Goal: Information Seeking & Learning: Learn about a topic

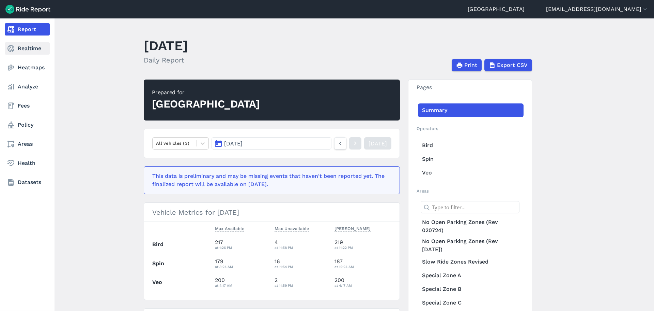
click at [30, 46] on link "Realtime" at bounding box center [27, 48] width 45 height 12
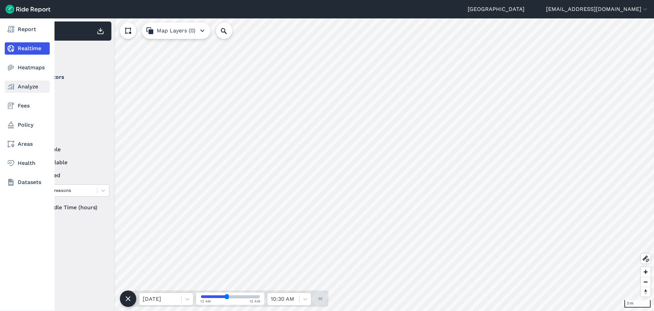
click at [28, 88] on link "Analyze" at bounding box center [27, 86] width 45 height 12
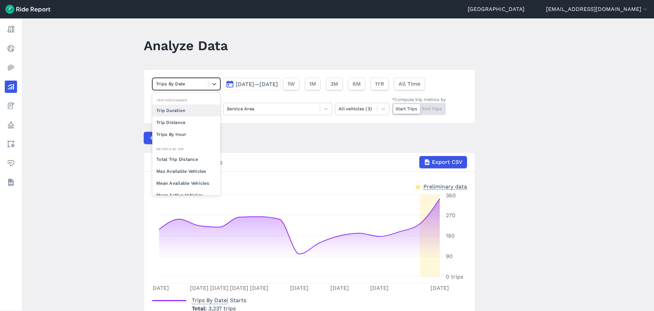
click at [195, 85] on div at bounding box center [180, 84] width 49 height 8
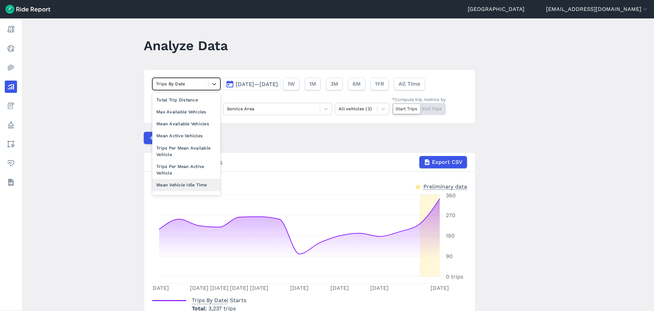
click at [185, 187] on div "Mean Vehicle Idle Time" at bounding box center [186, 185] width 68 height 12
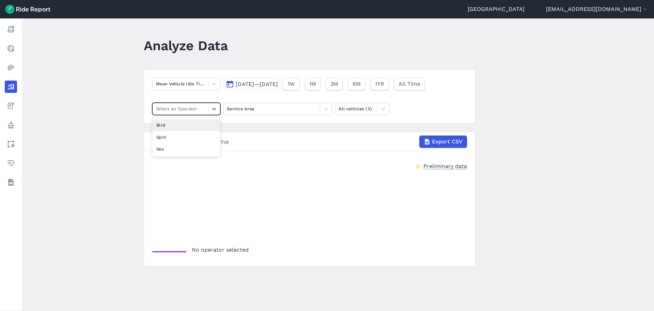
click at [199, 110] on div at bounding box center [180, 109] width 49 height 8
click at [178, 126] on div "Bird" at bounding box center [186, 125] width 68 height 12
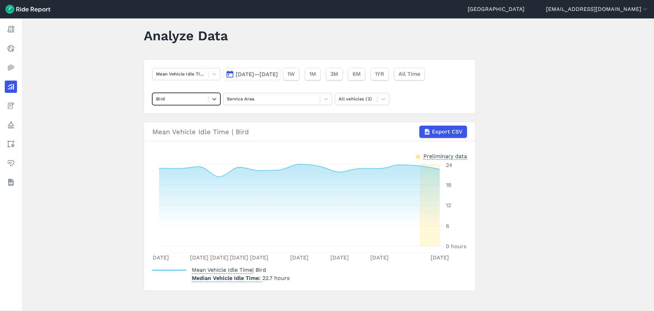
scroll to position [14, 0]
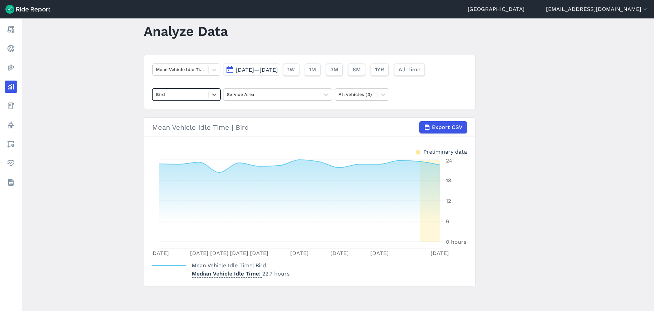
click at [195, 97] on div at bounding box center [180, 94] width 49 height 8
click at [175, 112] on div "Spin" at bounding box center [186, 111] width 68 height 12
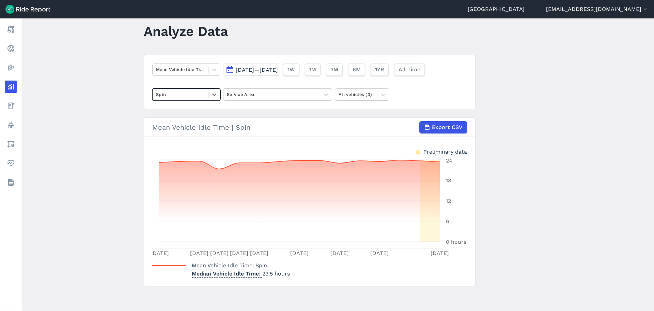
click at [191, 97] on div at bounding box center [180, 94] width 49 height 8
click at [167, 121] on div "Veo" at bounding box center [186, 123] width 68 height 12
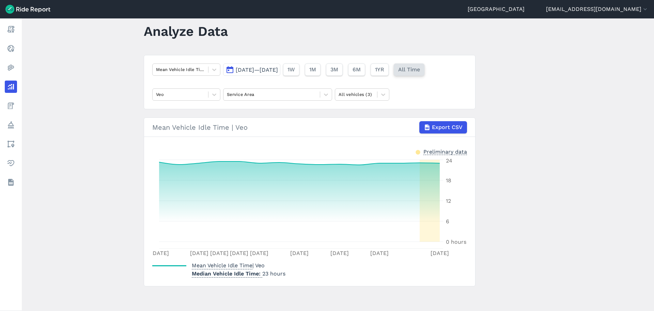
click at [420, 66] on span "All Time" at bounding box center [409, 69] width 22 height 8
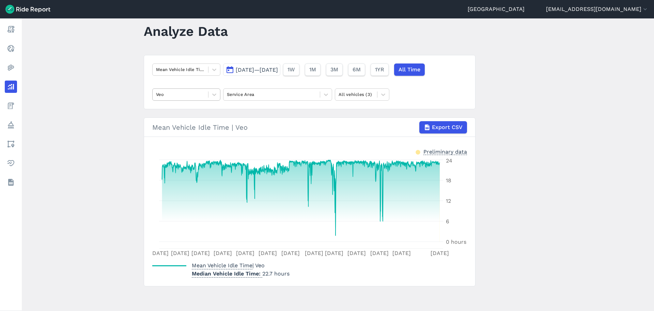
click at [207, 96] on div "Veo" at bounding box center [181, 94] width 56 height 11
click at [165, 114] on div "Bird" at bounding box center [186, 111] width 68 height 12
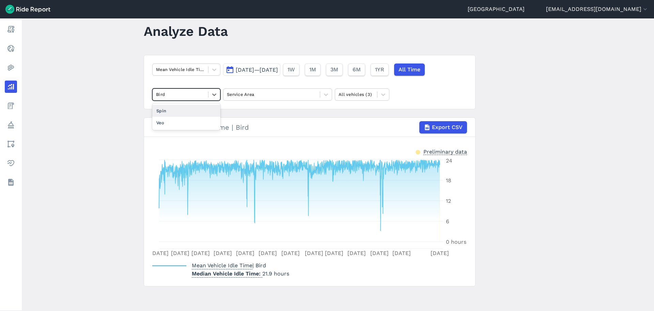
click at [173, 94] on div at bounding box center [180, 94] width 49 height 8
click at [165, 113] on div "Spin" at bounding box center [186, 111] width 68 height 12
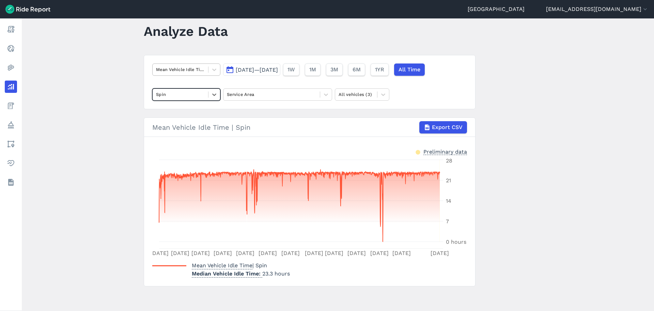
click at [180, 73] on div at bounding box center [180, 69] width 49 height 8
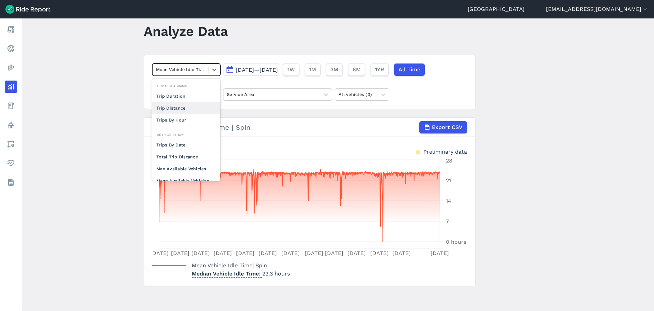
scroll to position [59, 0]
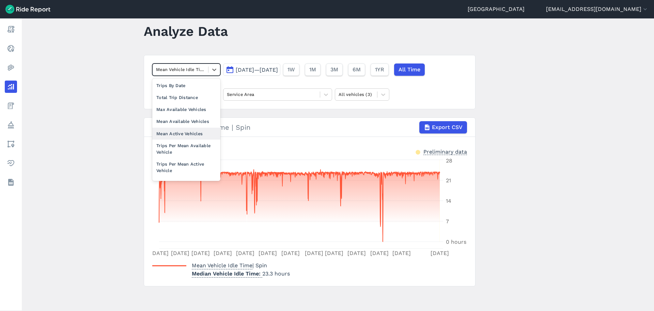
click at [190, 133] on div "Mean Active Vehicles" at bounding box center [186, 133] width 68 height 12
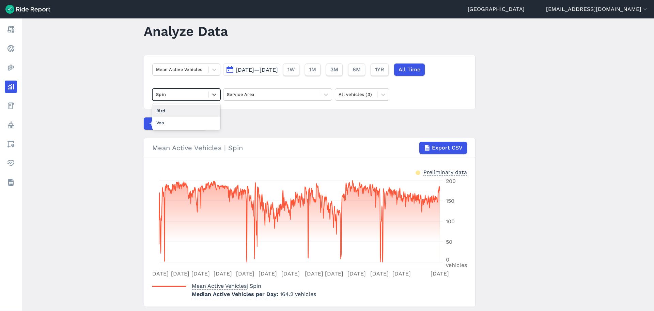
click at [185, 96] on div at bounding box center [180, 94] width 49 height 8
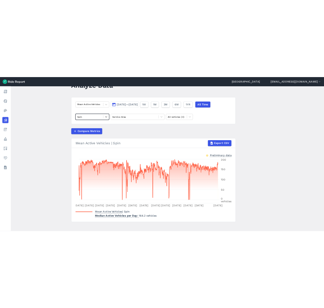
scroll to position [35, 0]
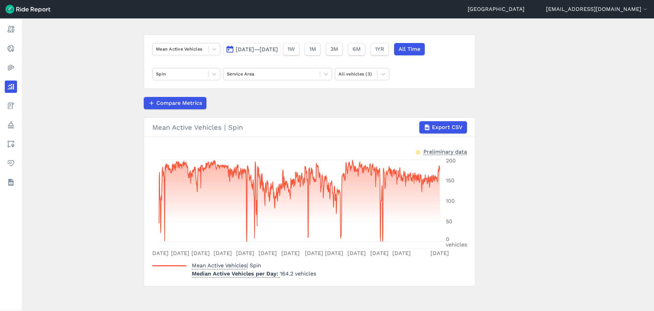
click at [169, 65] on div "Mean Active Vehicles [DATE]—[DATE] 1W 1M 3M 6M 1YR All Time Spin Service Area A…" at bounding box center [310, 61] width 332 height 54
click at [167, 69] on div "Spin" at bounding box center [181, 74] width 56 height 11
click at [165, 92] on div "Bird" at bounding box center [186, 90] width 68 height 12
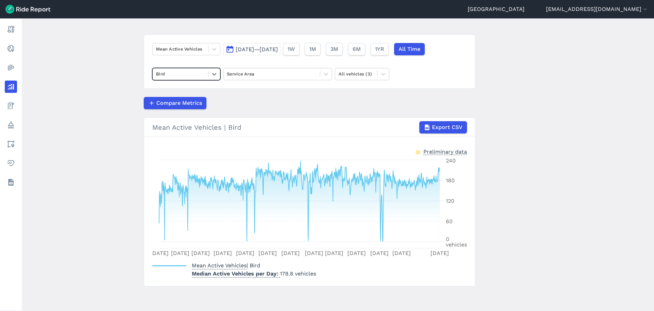
drag, startPoint x: 227, startPoint y: 36, endPoint x: 248, endPoint y: 52, distance: 26.5
click at [230, 39] on div "Mean Active Vehicles [DATE]—[DATE] 1W 1M 3M 6M 1YR All Time option Bird, select…" at bounding box center [310, 61] width 332 height 54
click at [248, 52] on button "[DATE]—[DATE]" at bounding box center [251, 49] width 57 height 12
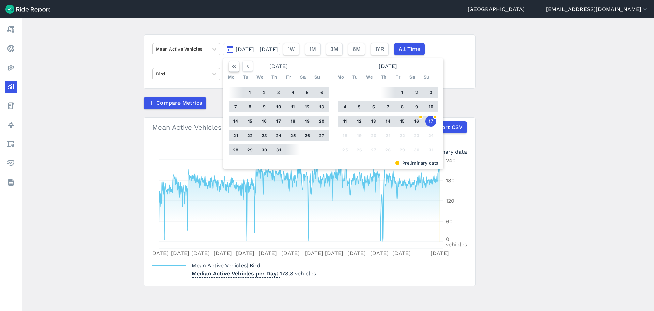
click at [230, 69] on button "button" at bounding box center [234, 66] width 11 height 11
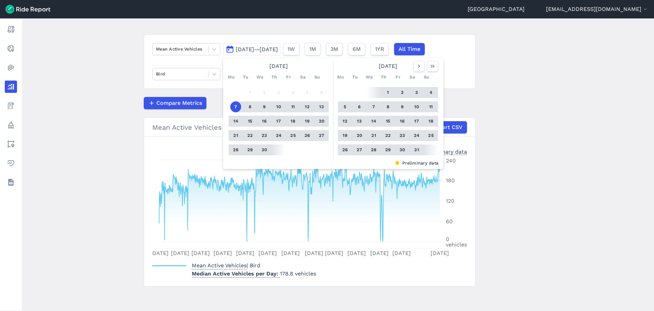
click at [231, 108] on button "7" at bounding box center [235, 106] width 11 height 11
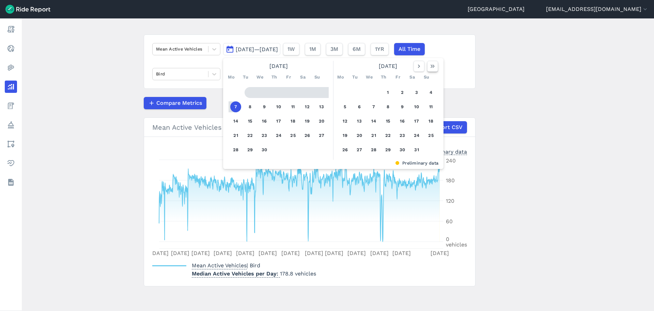
click at [431, 67] on use "button" at bounding box center [433, 65] width 4 height 3
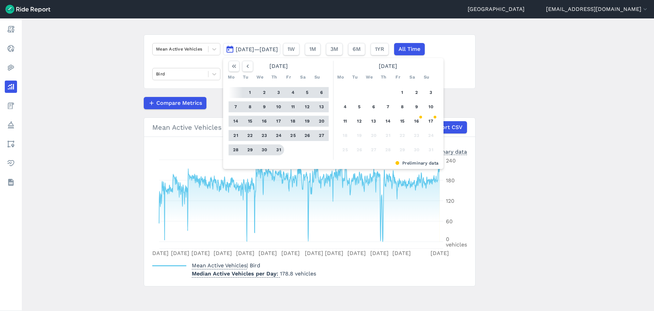
click at [278, 150] on button "31" at bounding box center [278, 149] width 11 height 11
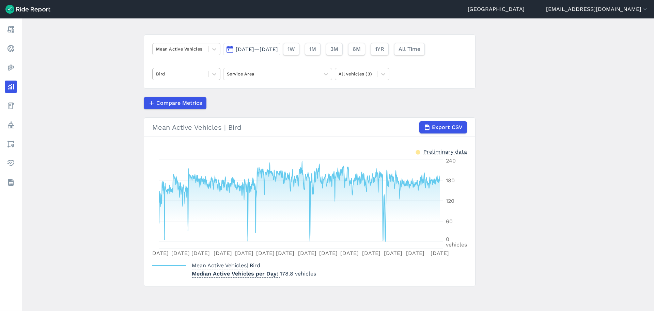
click at [184, 69] on div "Bird" at bounding box center [181, 74] width 56 height 11
click at [172, 93] on div "Spin" at bounding box center [186, 90] width 68 height 12
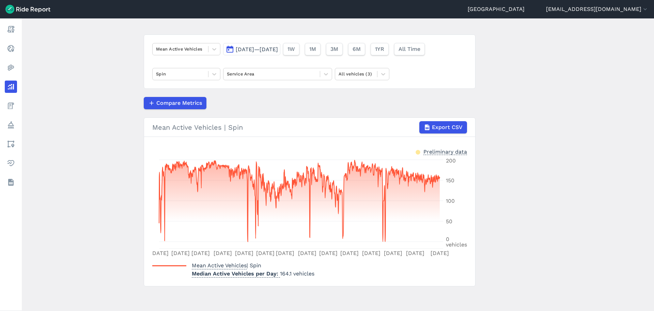
click at [180, 66] on div "Mean Active Vehicles [DATE]—[DATE] 1W 1M 3M 6M 1YR All Time Spin Service Area A…" at bounding box center [310, 61] width 332 height 54
click at [182, 72] on div at bounding box center [180, 74] width 49 height 8
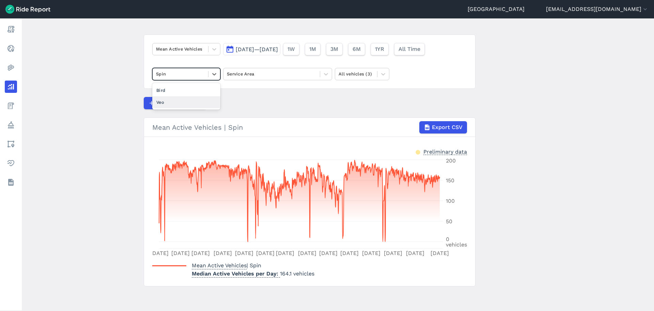
click at [179, 102] on div "Veo" at bounding box center [186, 102] width 68 height 12
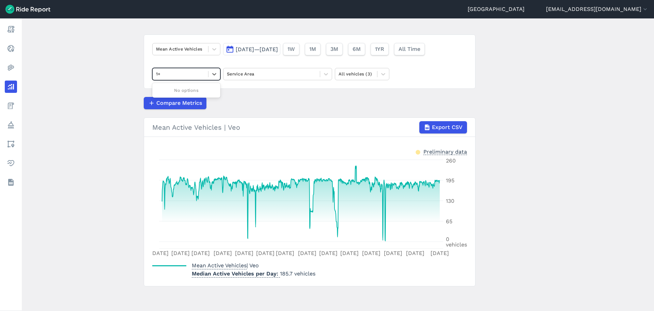
type input "1+"
click at [194, 71] on div at bounding box center [180, 74] width 49 height 8
click at [164, 102] on div "Spin" at bounding box center [186, 102] width 68 height 12
